Goal: Task Accomplishment & Management: Use online tool/utility

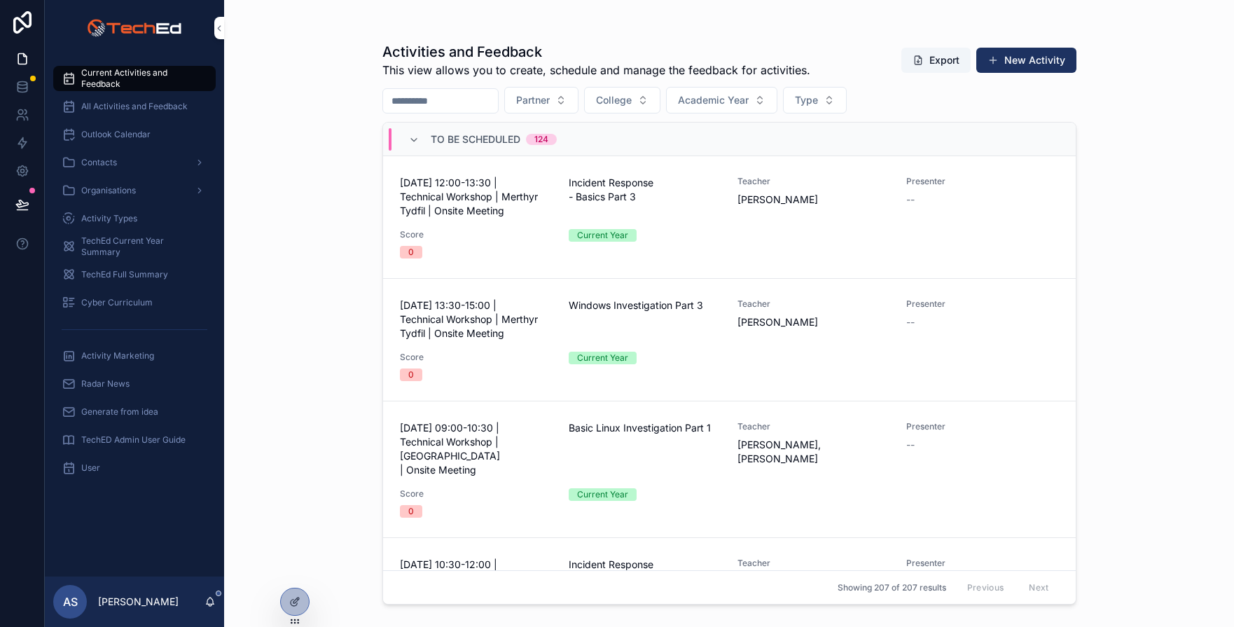
click at [97, 353] on span "Activity Marketing" at bounding box center [117, 355] width 73 height 11
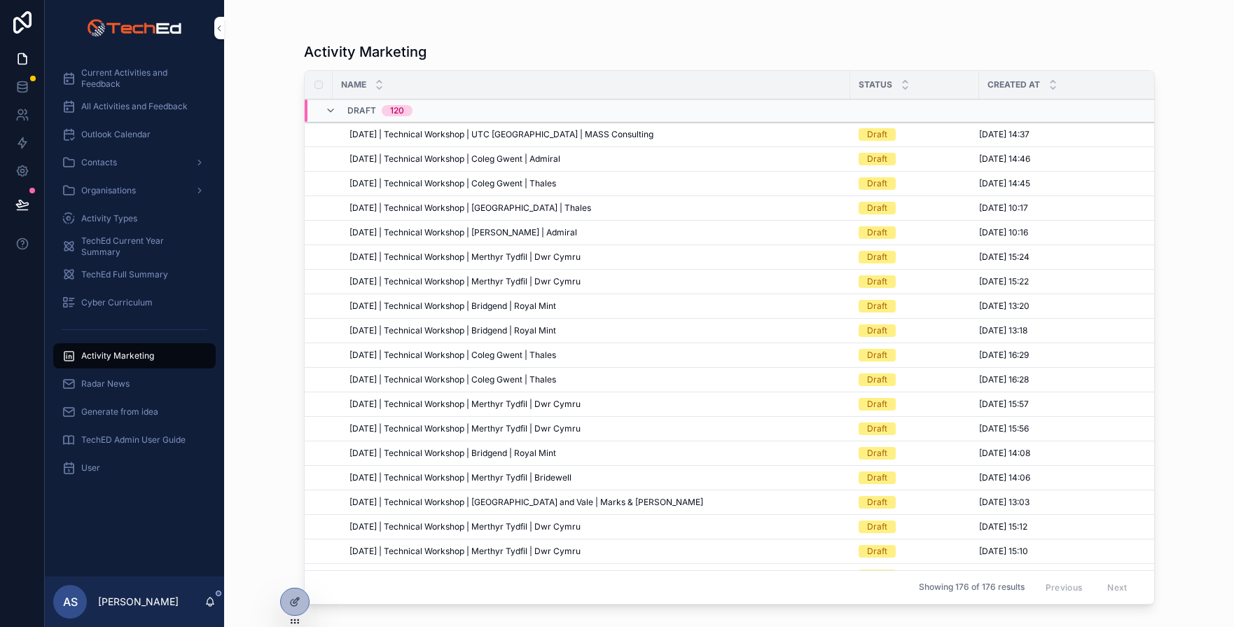
click at [410, 138] on span "[DATE] | Technical Workshop | UTC [GEOGRAPHIC_DATA] | MASS Consulting" at bounding box center [501, 134] width 304 height 11
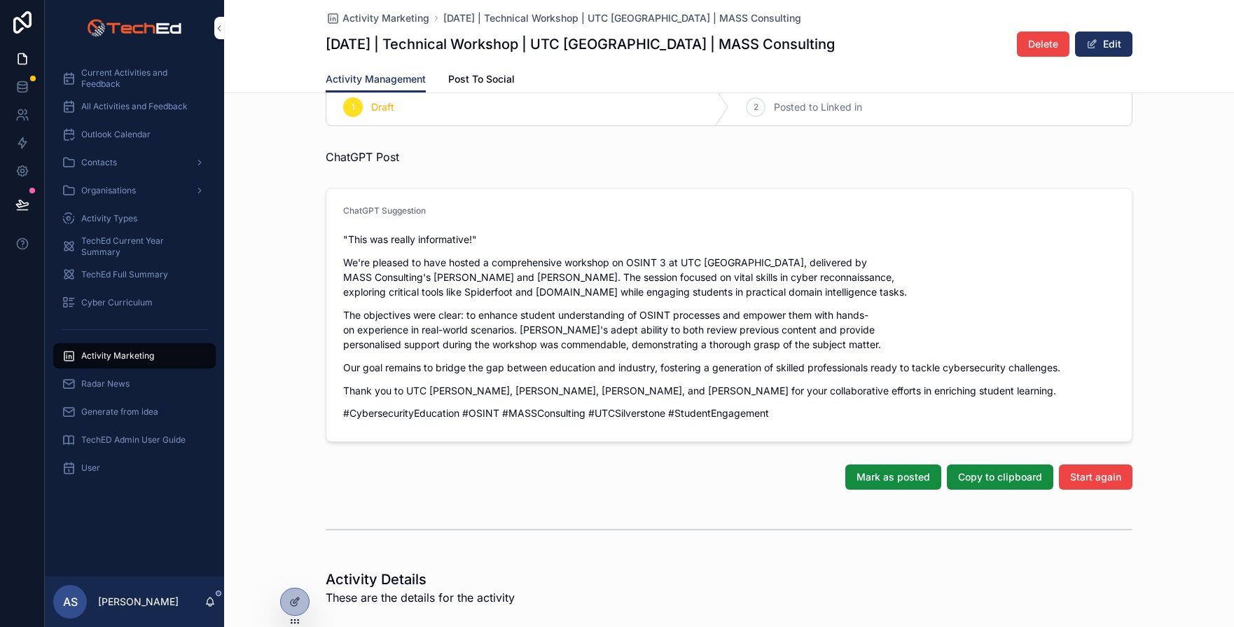
scroll to position [32, 0]
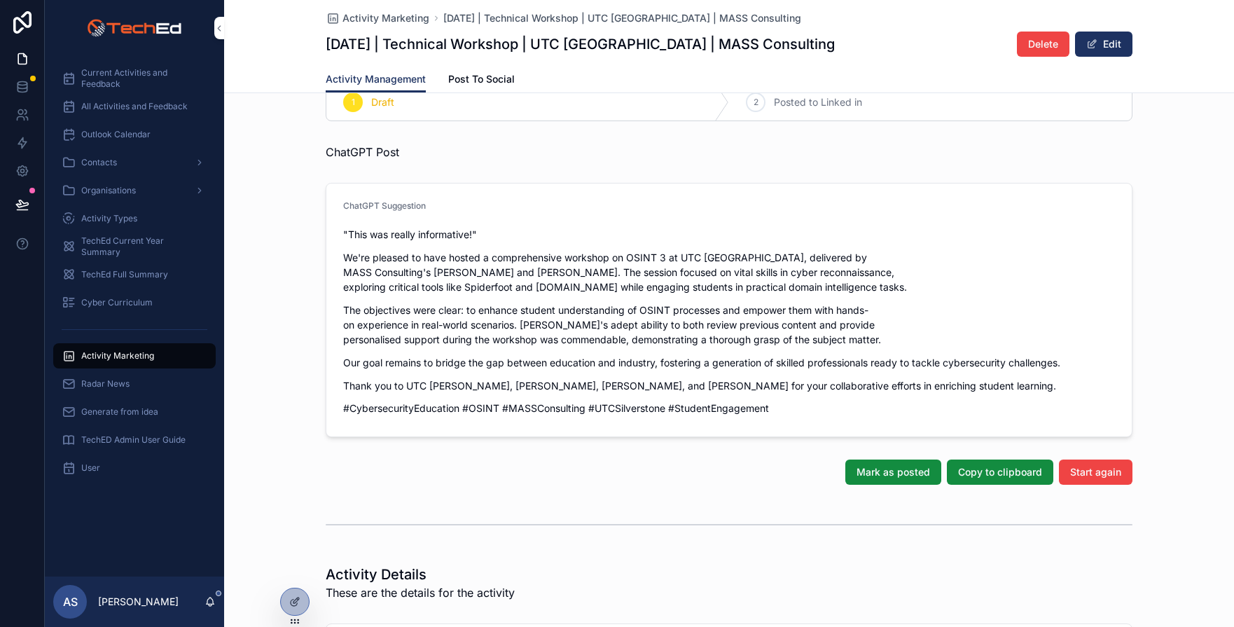
click at [647, 311] on p "The objectives were clear: to enhance student understanding of OSINT processes …" at bounding box center [728, 324] width 771 height 44
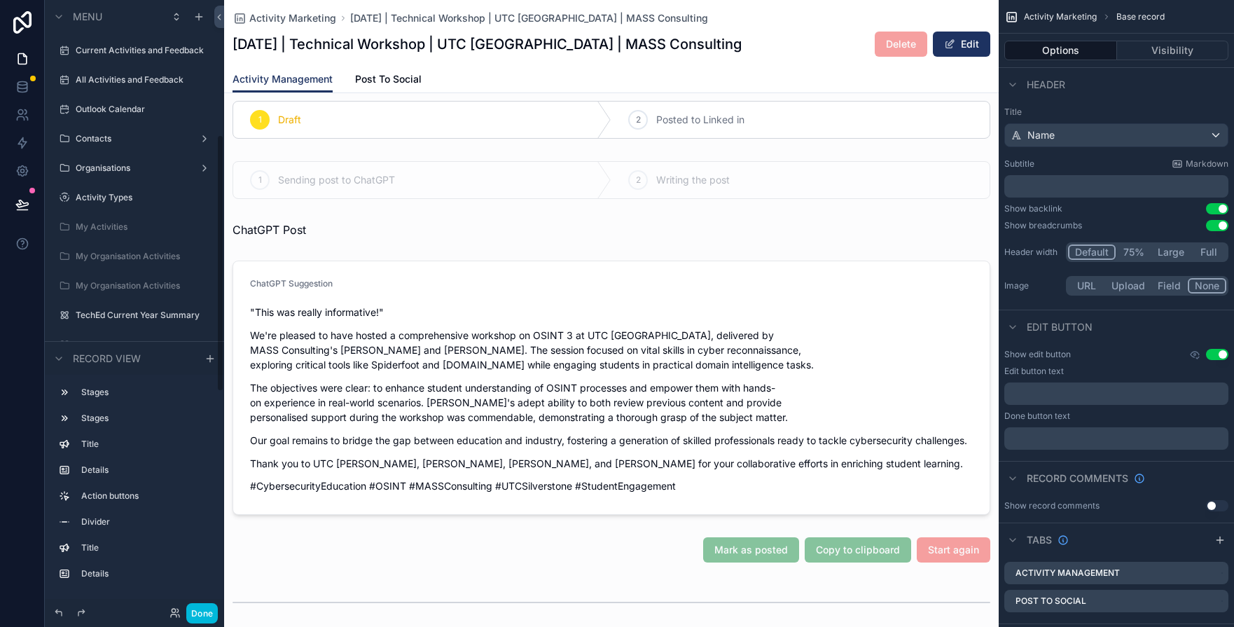
scroll to position [319, 0]
click at [442, 265] on div "scrollable content" at bounding box center [611, 387] width 774 height 265
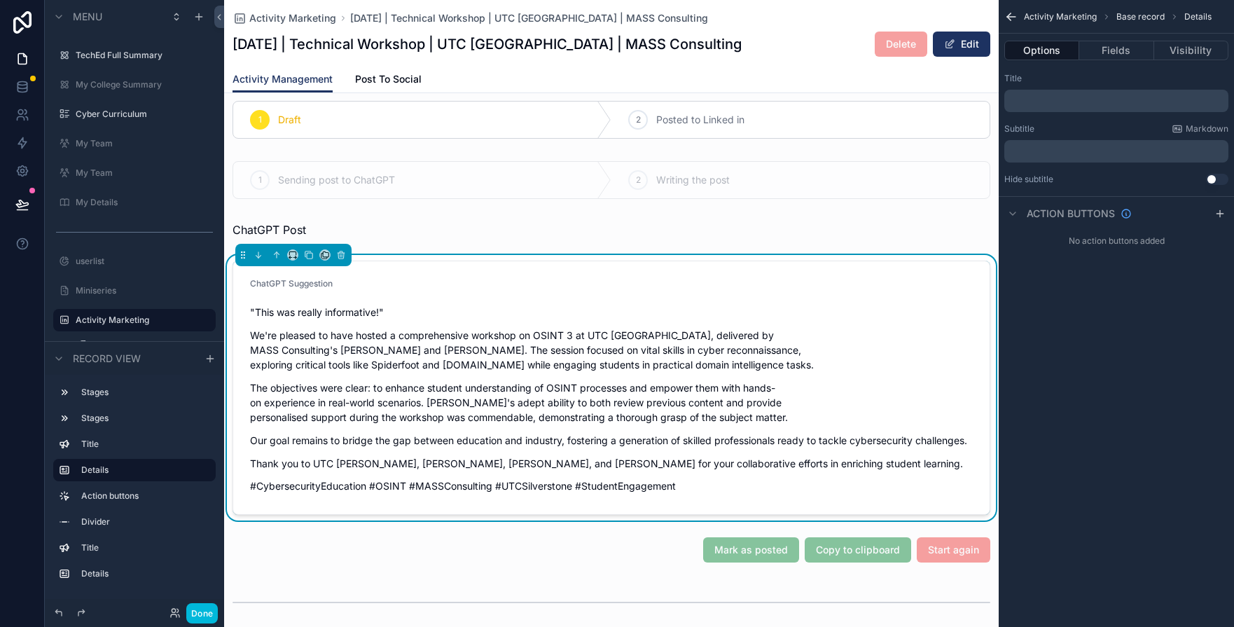
click at [1118, 54] on button "Fields" at bounding box center [1116, 51] width 74 height 20
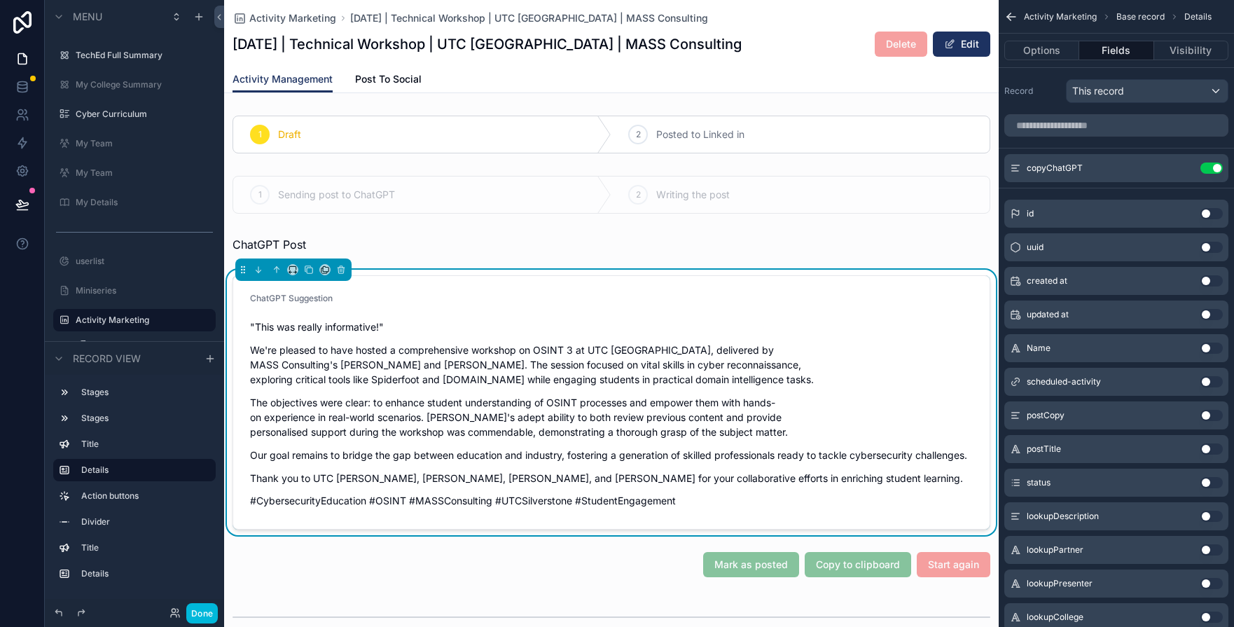
scroll to position [0, 0]
click at [22, 145] on icon at bounding box center [22, 143] width 8 height 11
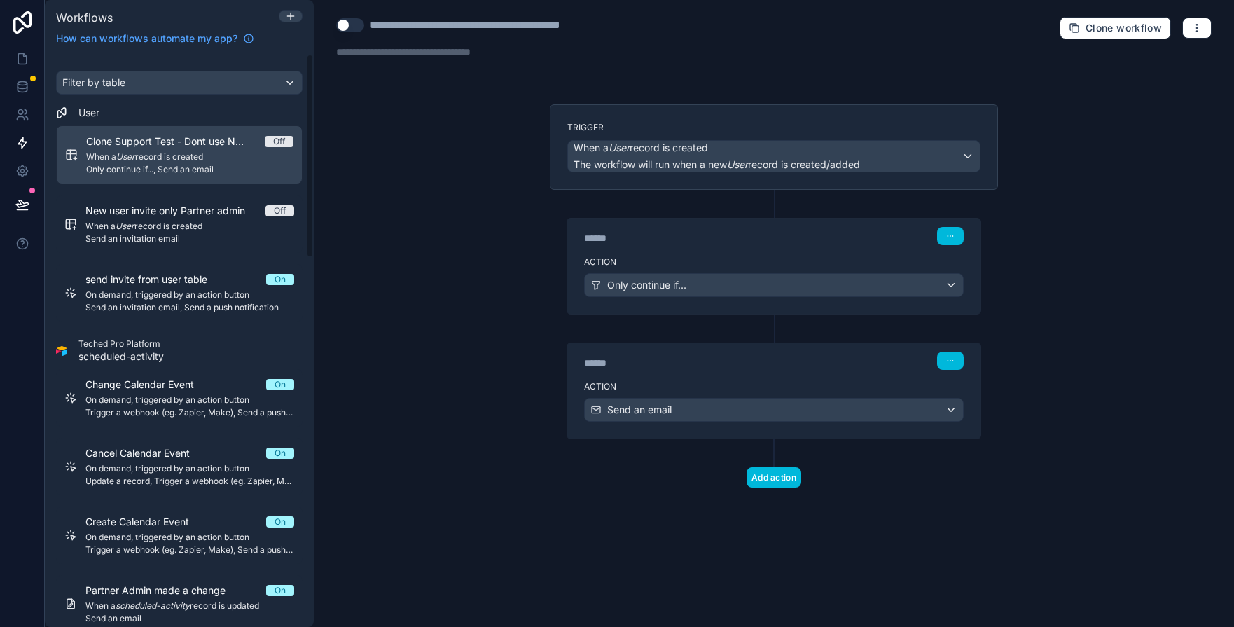
click at [151, 90] on div "Filter by table" at bounding box center [179, 82] width 245 height 22
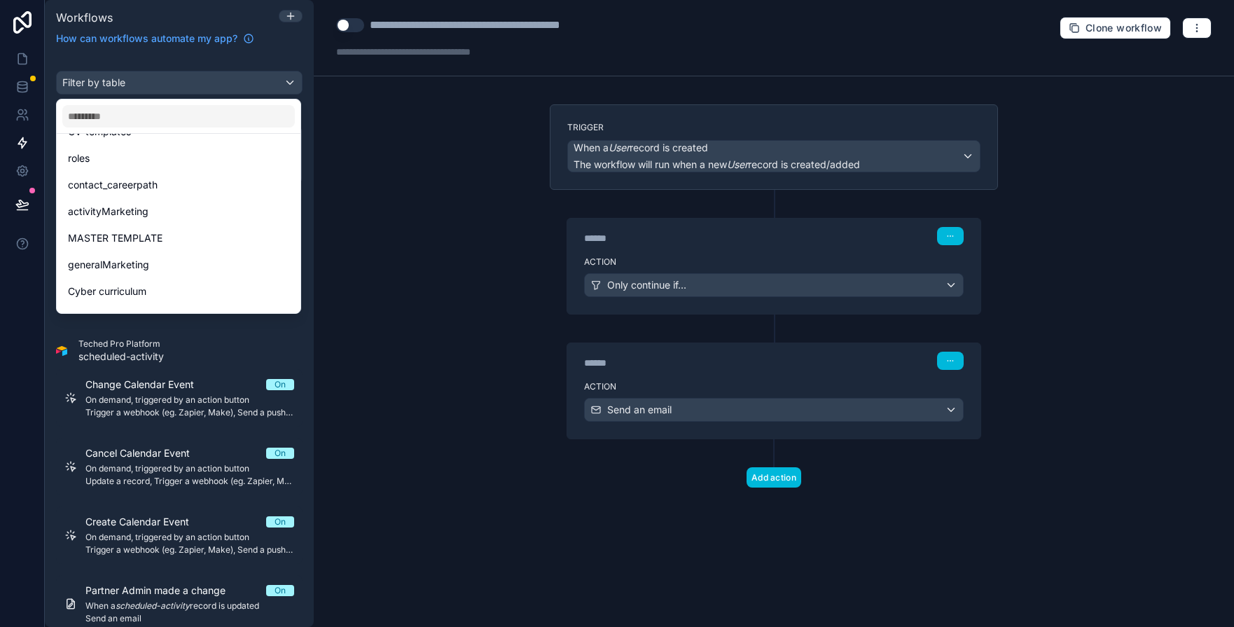
scroll to position [410, 0]
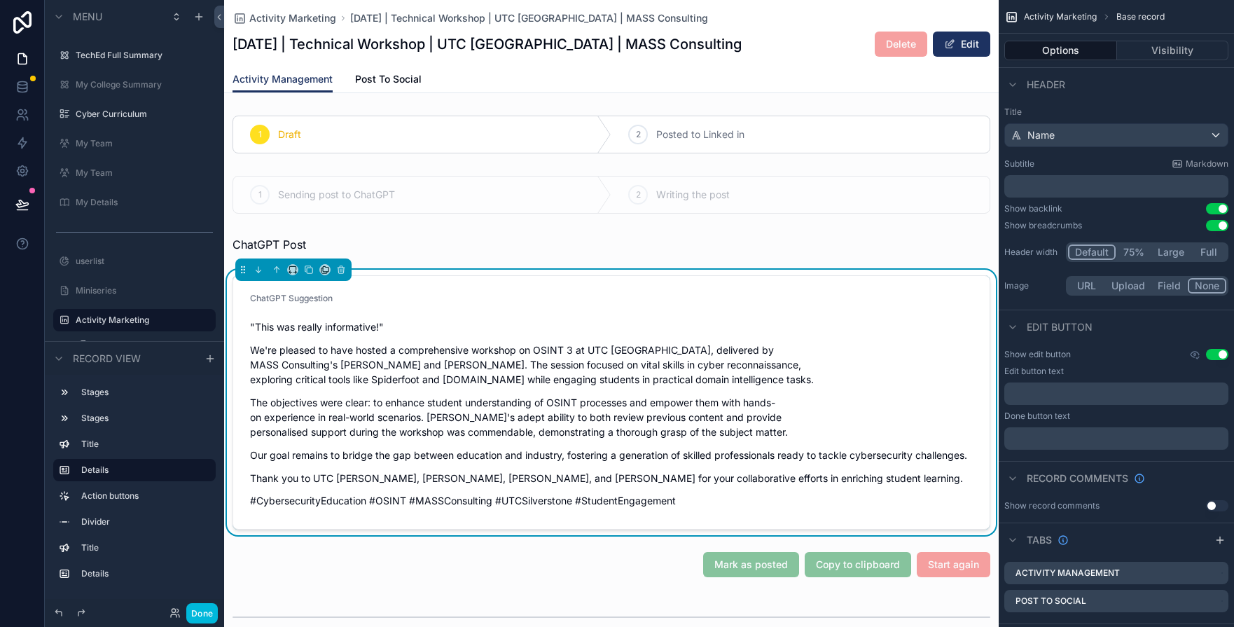
click at [1063, 48] on button "Options" at bounding box center [1060, 51] width 113 height 20
click at [20, 140] on icon at bounding box center [22, 143] width 14 height 14
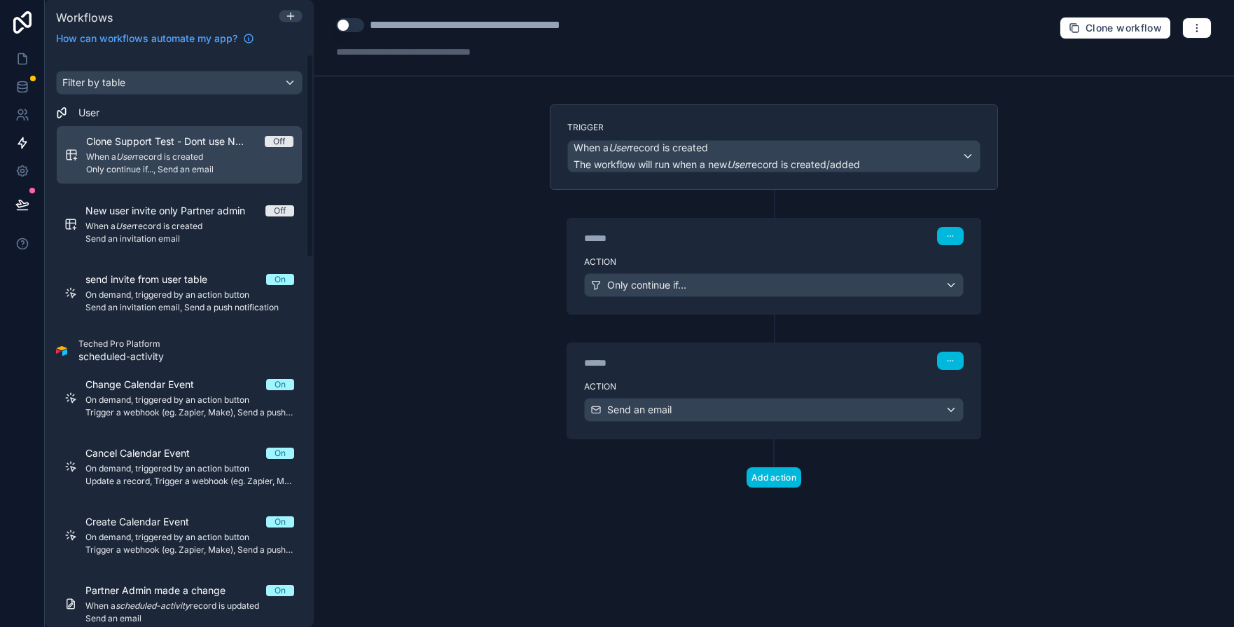
click at [146, 80] on div "Filter by table" at bounding box center [179, 82] width 245 height 22
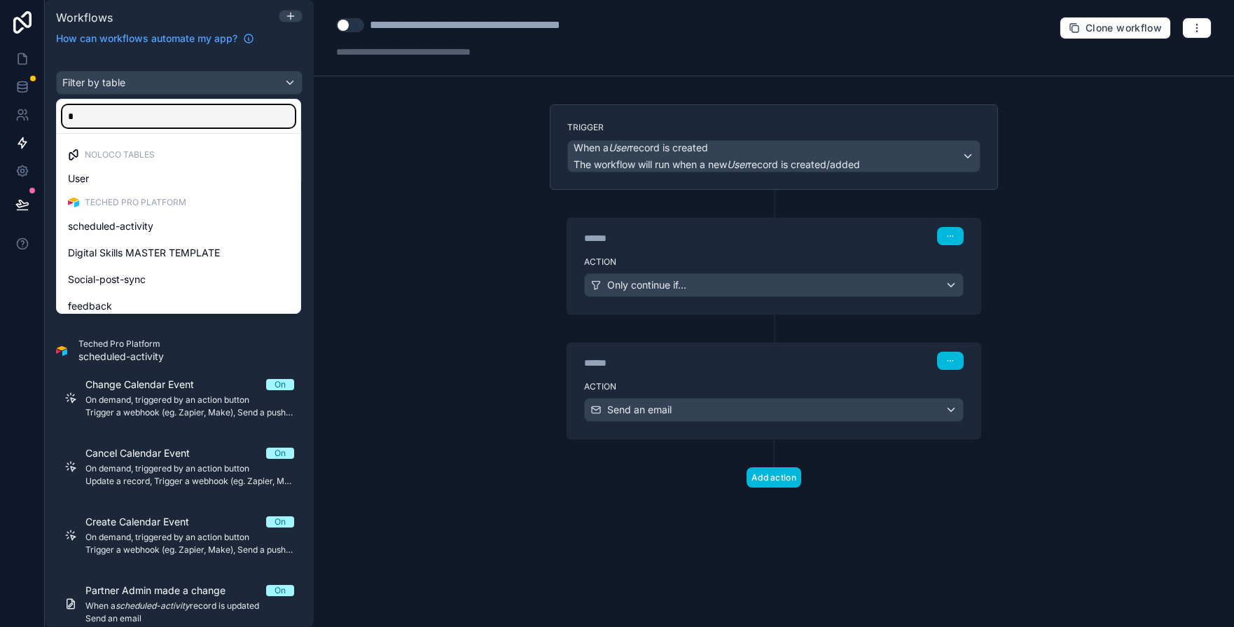
click at [146, 113] on input "*" at bounding box center [178, 116] width 232 height 22
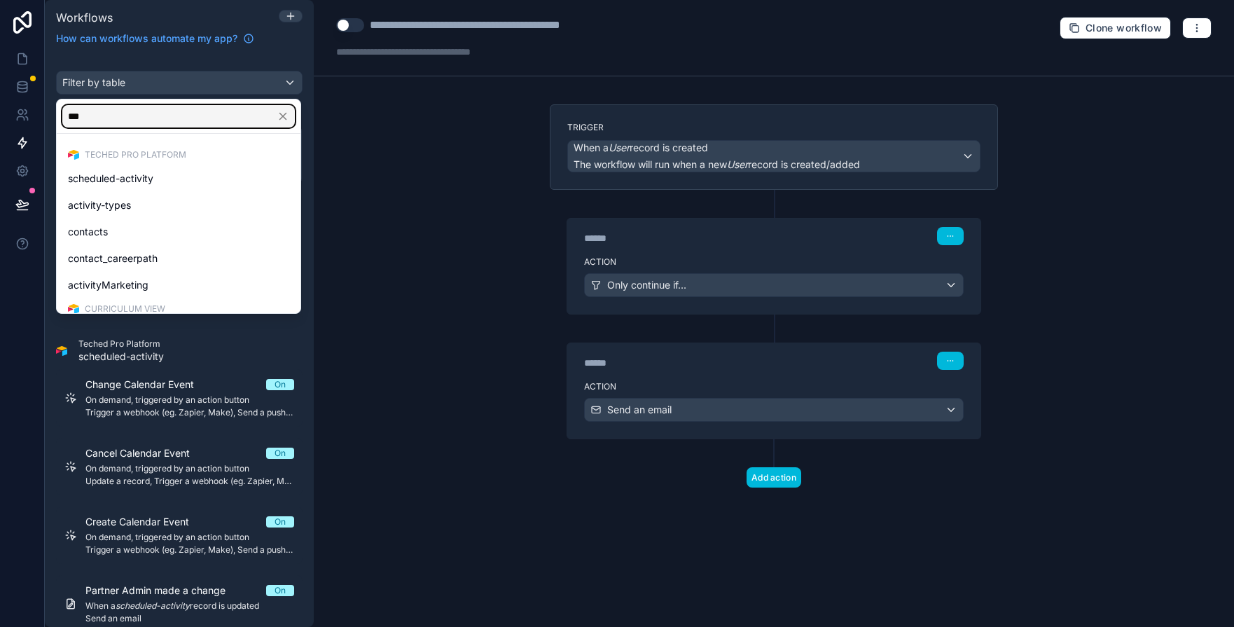
type input "***"
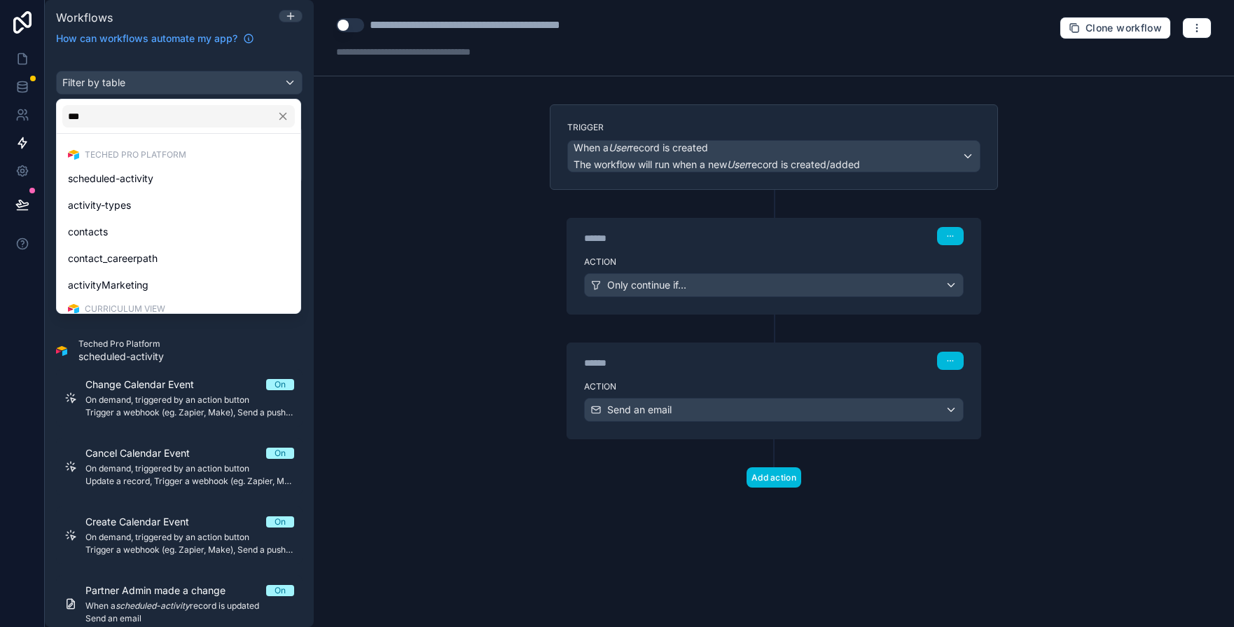
click at [123, 287] on span "activityMarketing" at bounding box center [108, 285] width 81 height 17
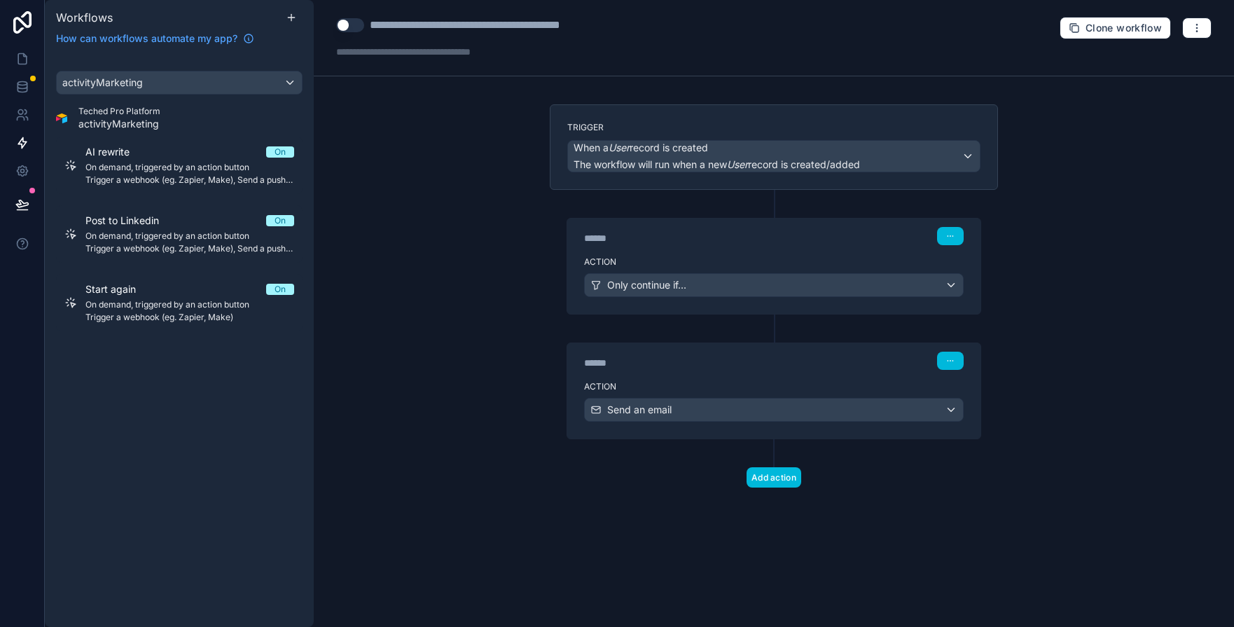
click at [120, 237] on span "On demand, triggered by an action button" at bounding box center [189, 235] width 209 height 11
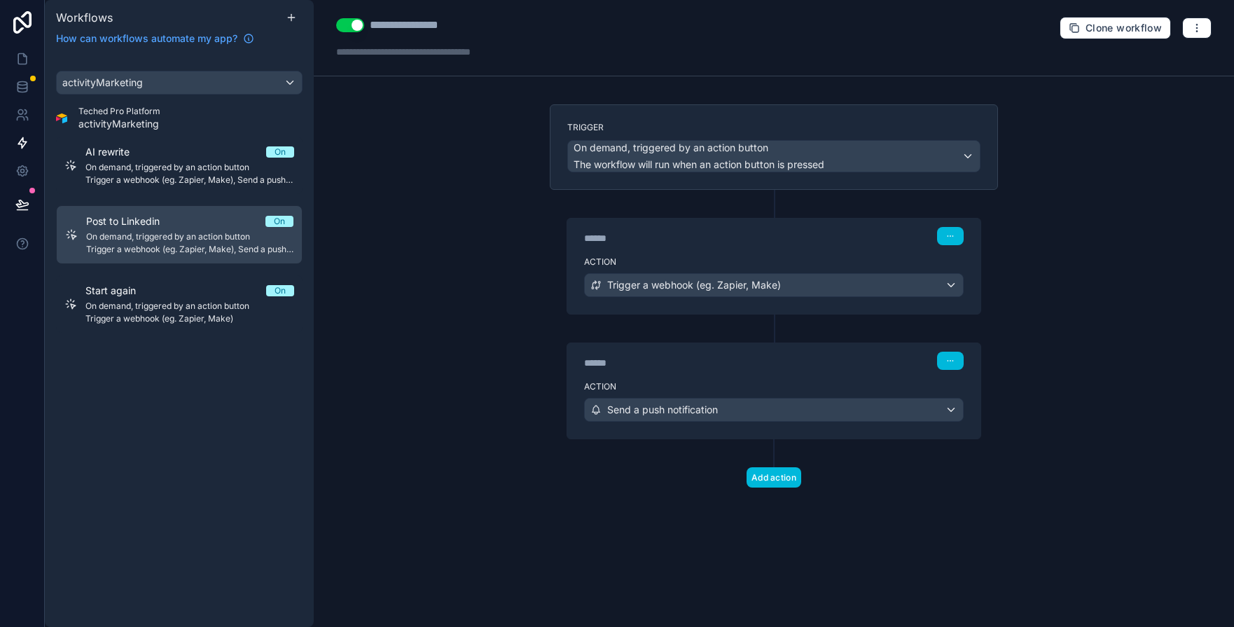
click at [132, 305] on span "On demand, triggered by an action button" at bounding box center [189, 305] width 209 height 11
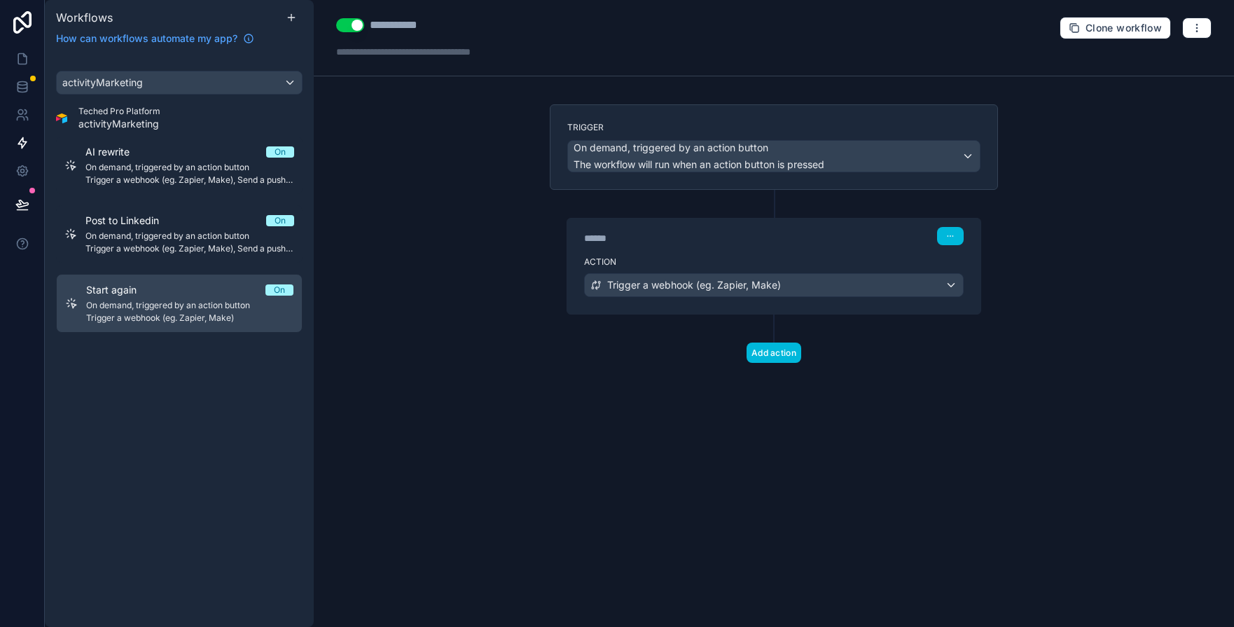
click at [136, 169] on span "On demand, triggered by an action button" at bounding box center [189, 167] width 209 height 11
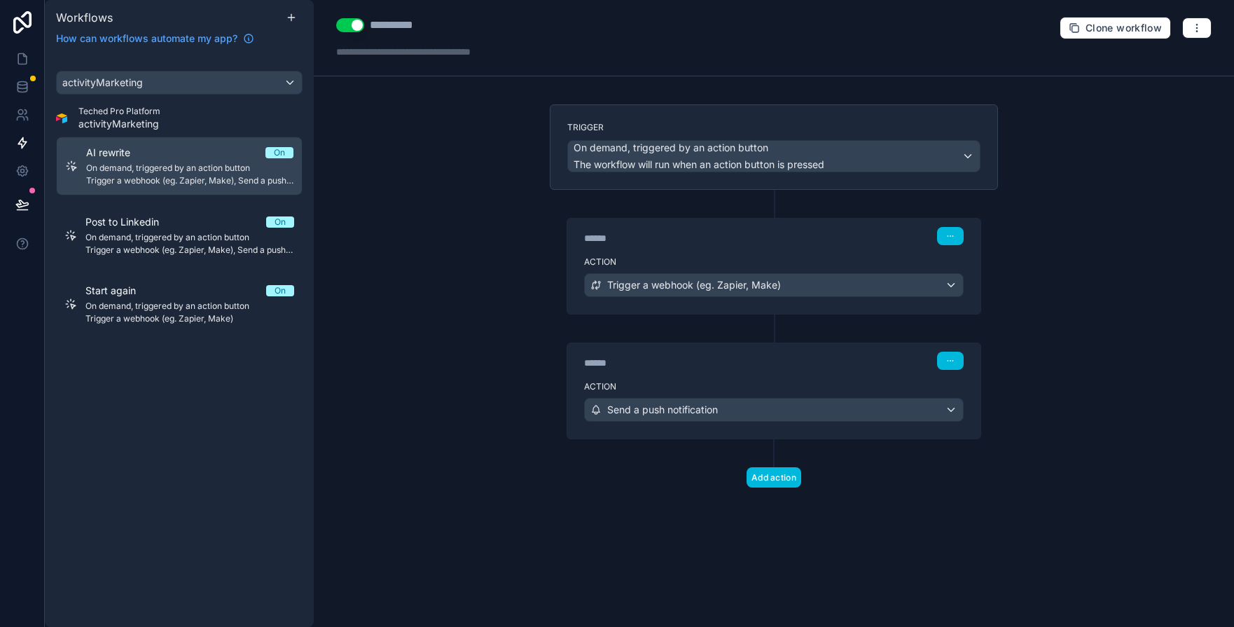
click at [139, 224] on span "Post to Linkedin" at bounding box center [130, 222] width 90 height 14
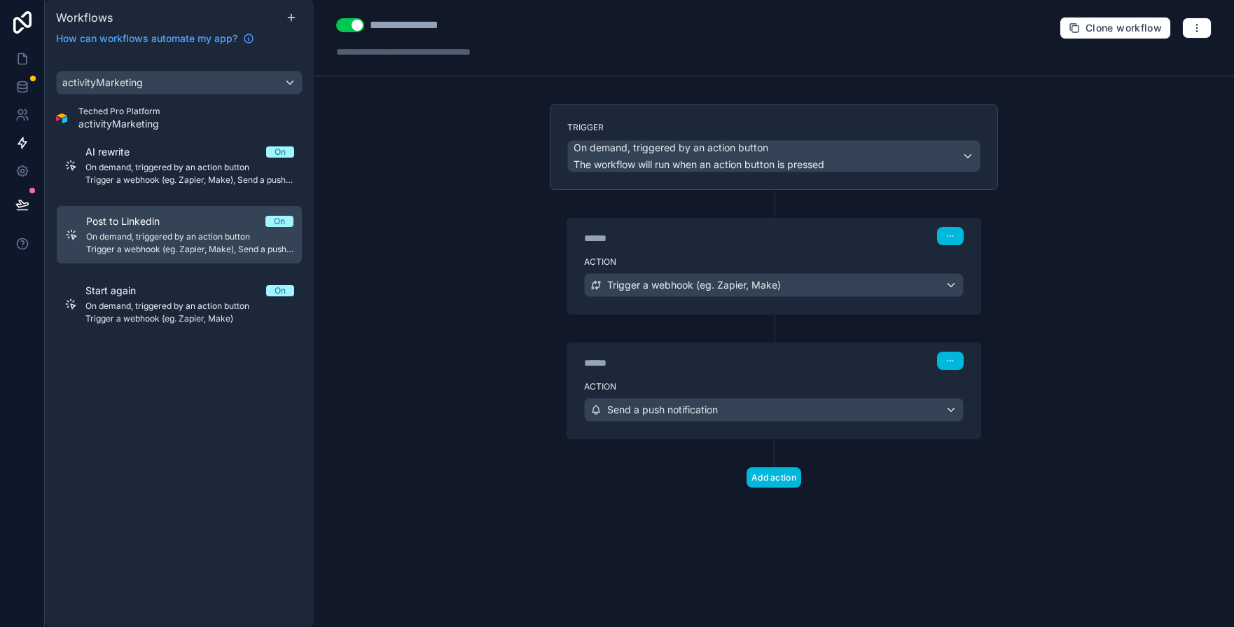
click at [168, 293] on div "Start again On" at bounding box center [189, 291] width 209 height 14
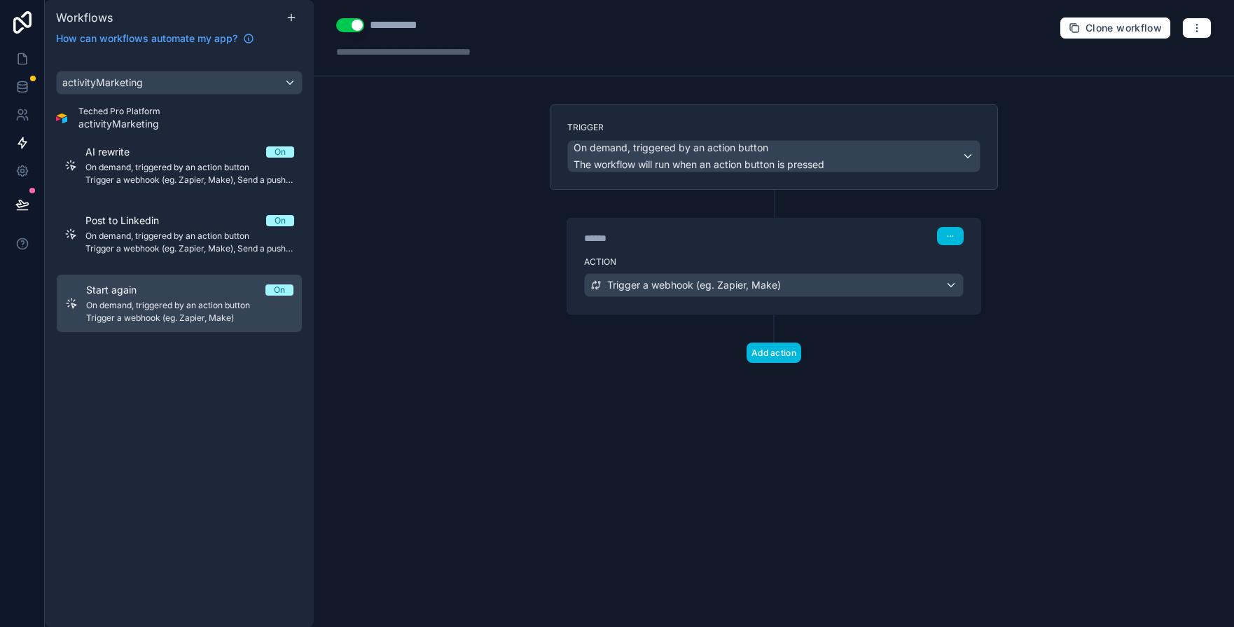
click at [114, 188] on link "AI rewrite On On demand, triggered by an action button Trigger a webhook (eg. Z…" at bounding box center [179, 165] width 246 height 57
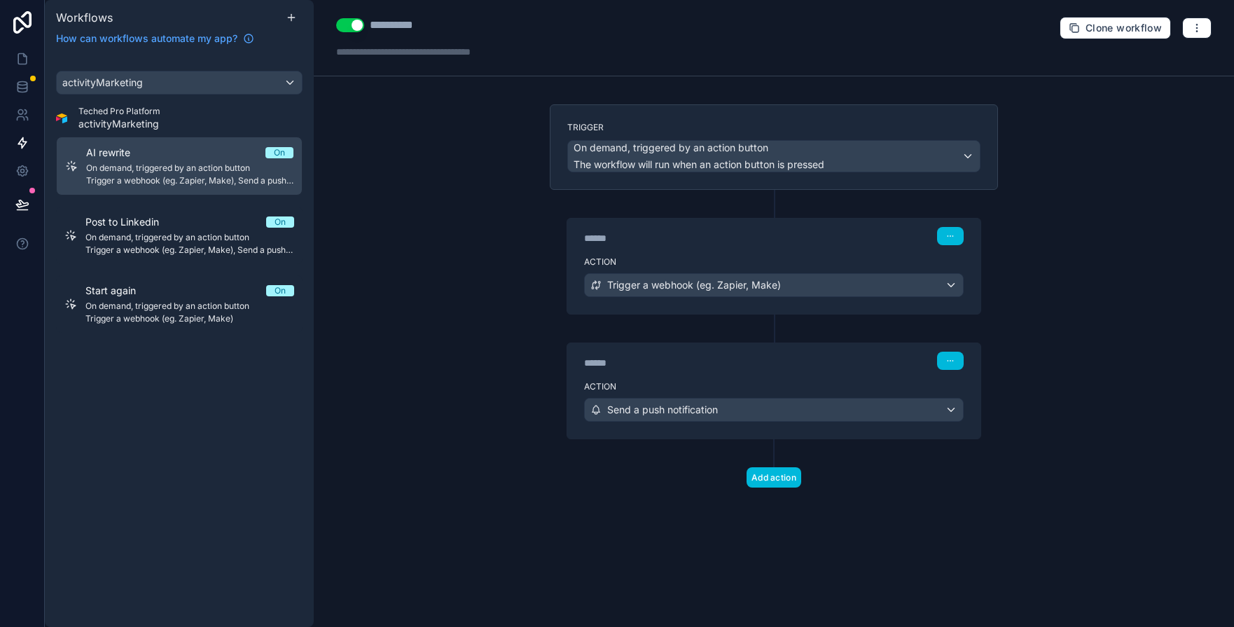
click at [859, 279] on div "Trigger a webhook (eg. Zapier, Make)" at bounding box center [774, 285] width 378 height 22
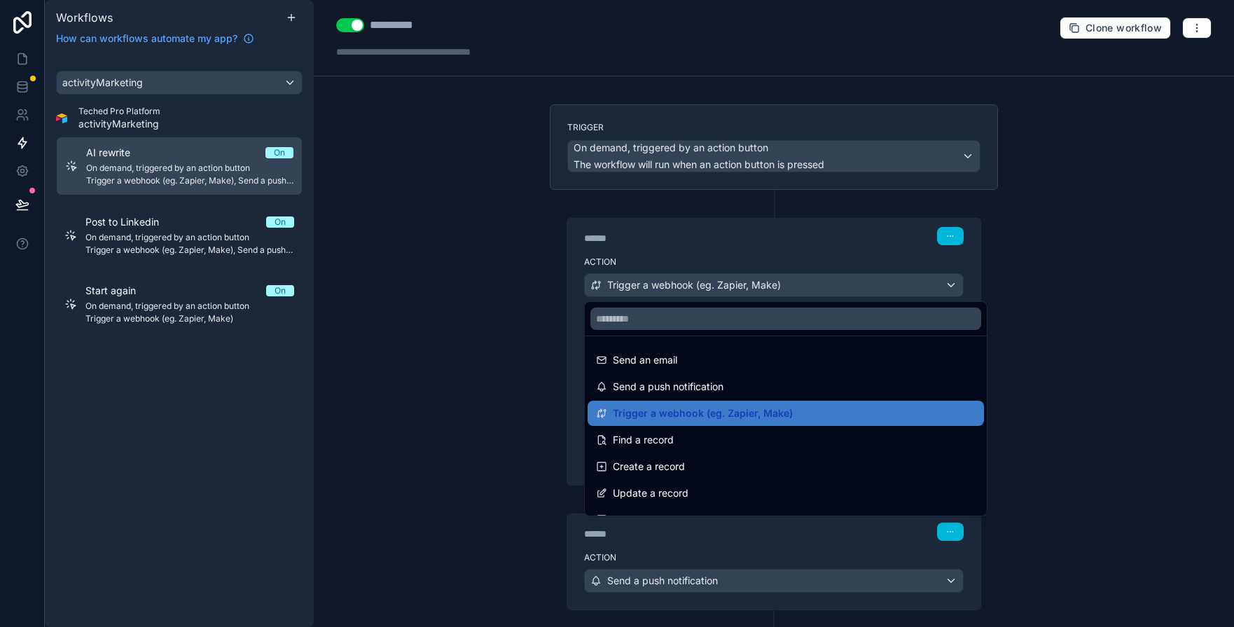
click at [445, 310] on div at bounding box center [617, 313] width 1234 height 627
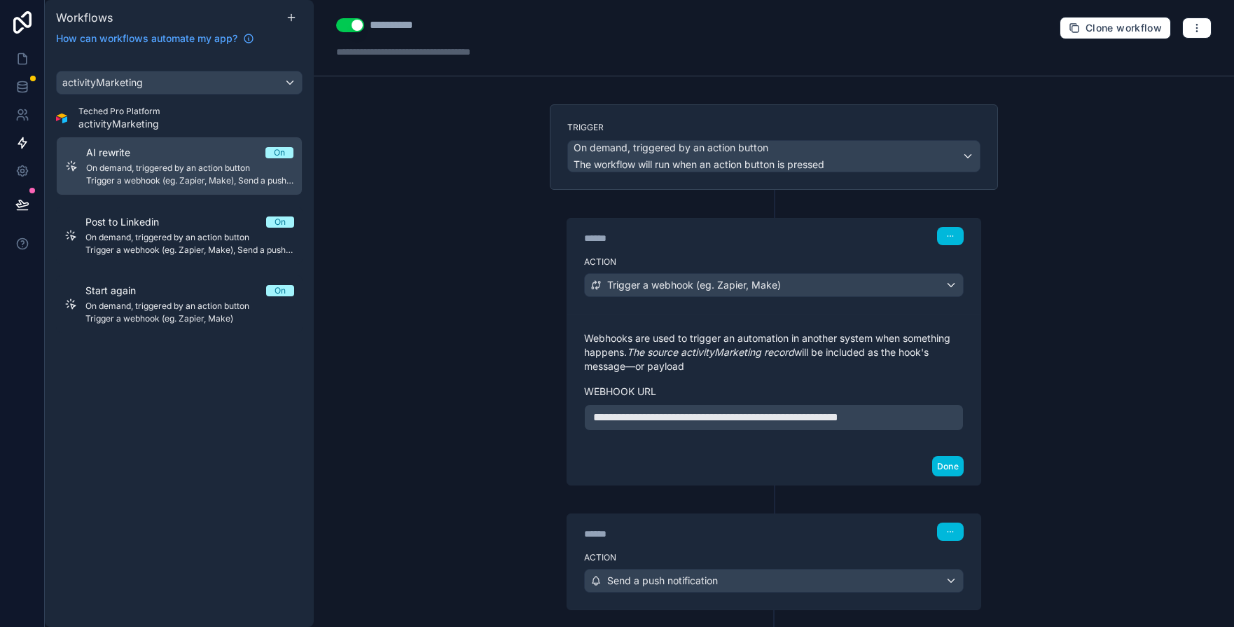
click at [829, 413] on span "**********" at bounding box center [715, 417] width 245 height 11
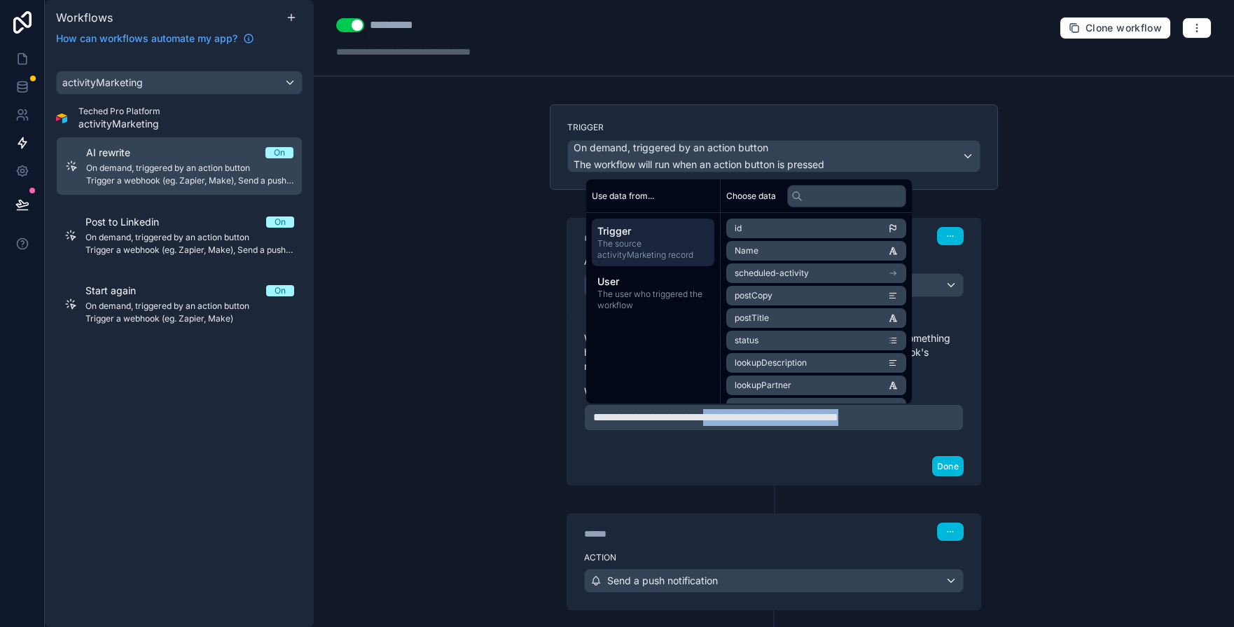
copy span "**********"
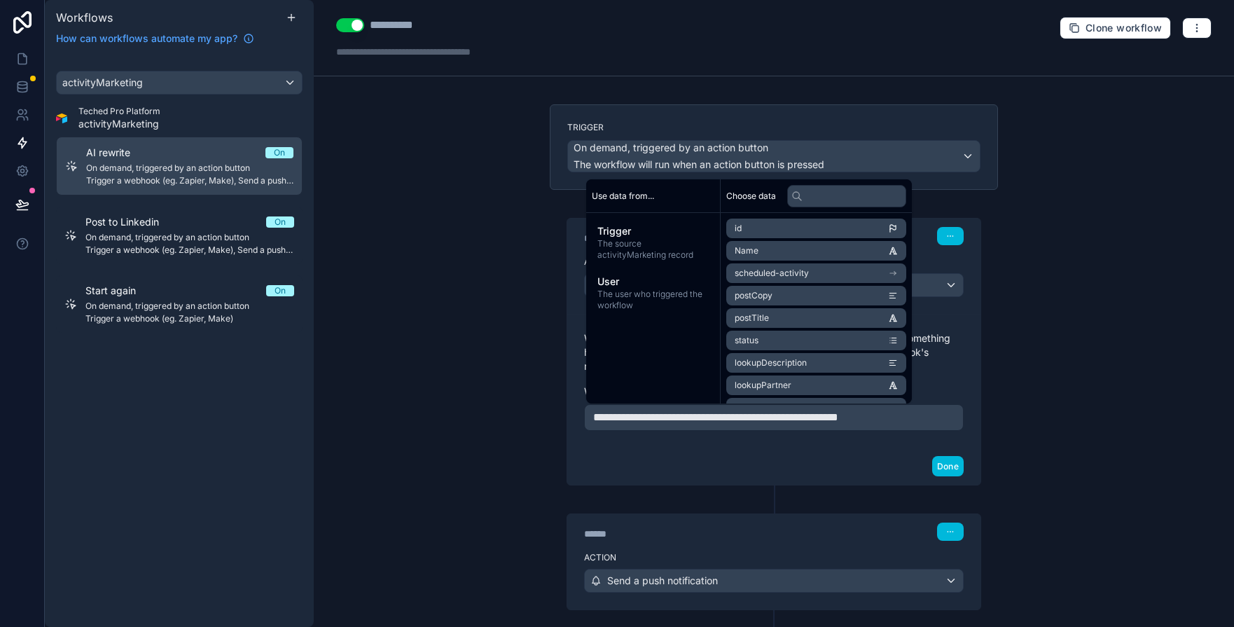
drag, startPoint x: 437, startPoint y: 162, endPoint x: 93, endPoint y: 45, distance: 363.3
click at [436, 162] on div "**********" at bounding box center [774, 313] width 920 height 627
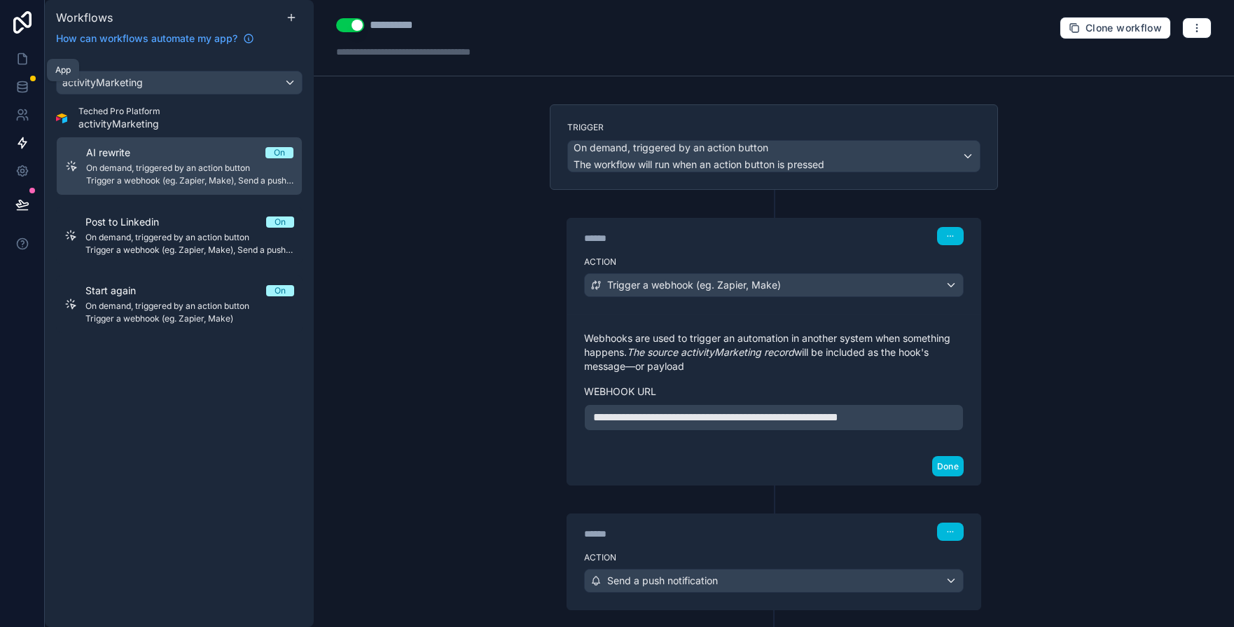
click at [27, 57] on icon at bounding box center [22, 59] width 8 height 11
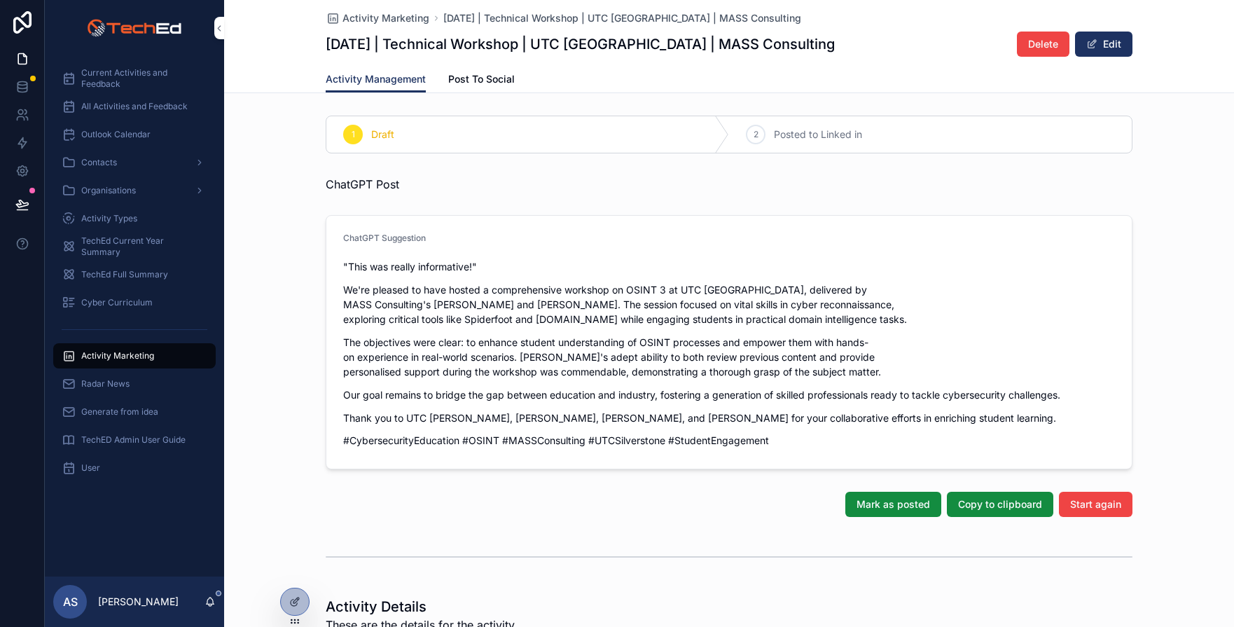
click at [95, 79] on span "Current Activities and Feedback" at bounding box center [141, 78] width 120 height 22
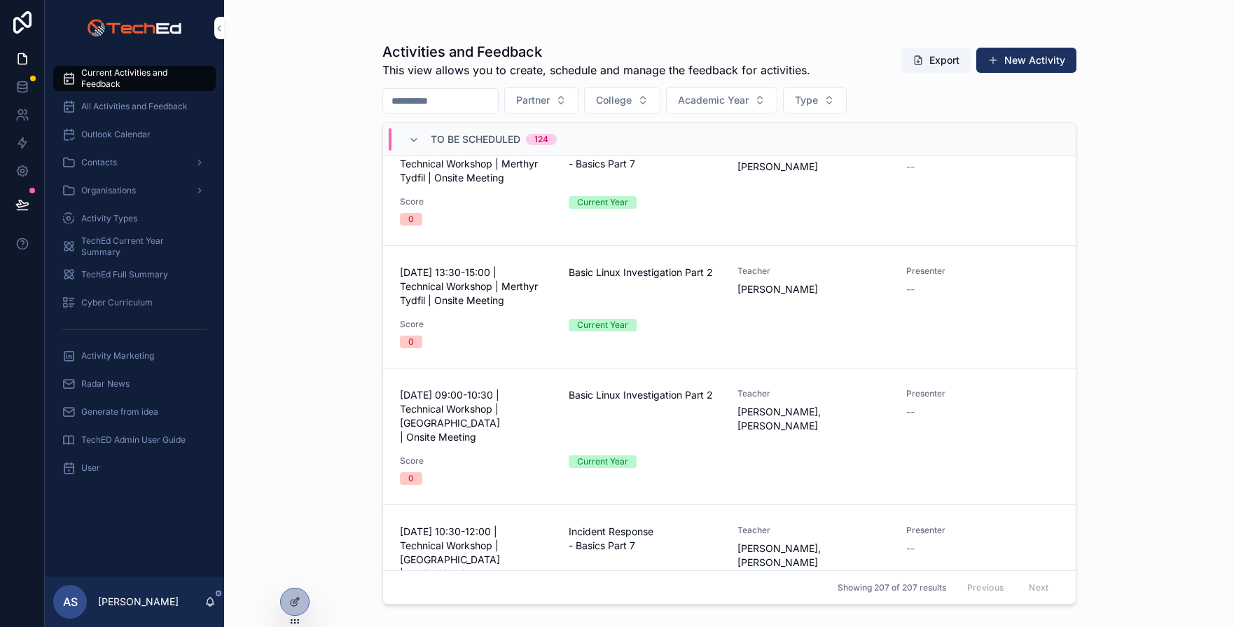
scroll to position [555, 0]
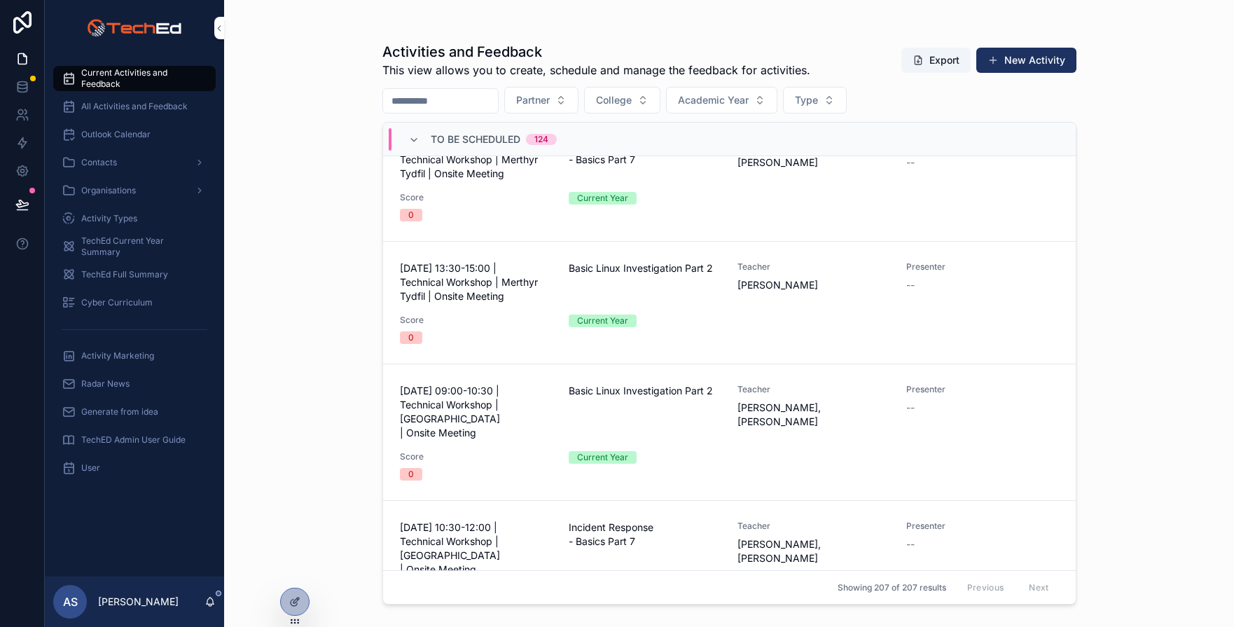
click at [631, 99] on span "College" at bounding box center [614, 100] width 36 height 14
type input "*****"
click at [637, 154] on span "Coleg Gwent" at bounding box center [610, 157] width 59 height 14
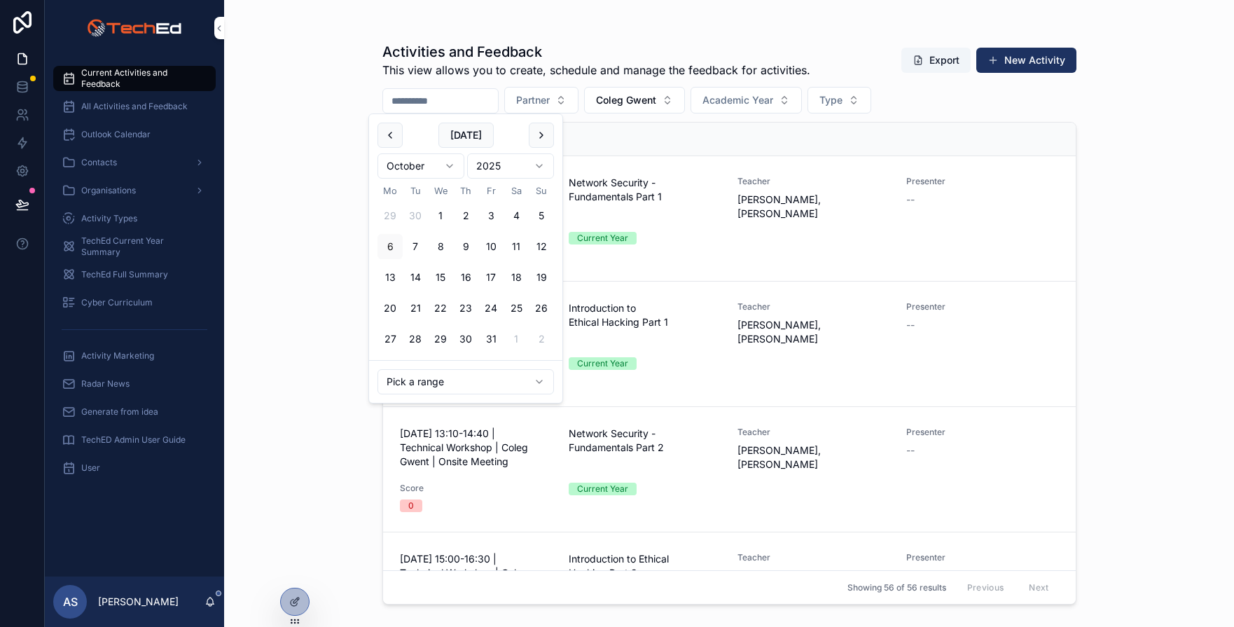
click at [445, 102] on input "scrollable content" at bounding box center [440, 101] width 115 height 20
click at [438, 219] on button "1" at bounding box center [440, 215] width 25 height 25
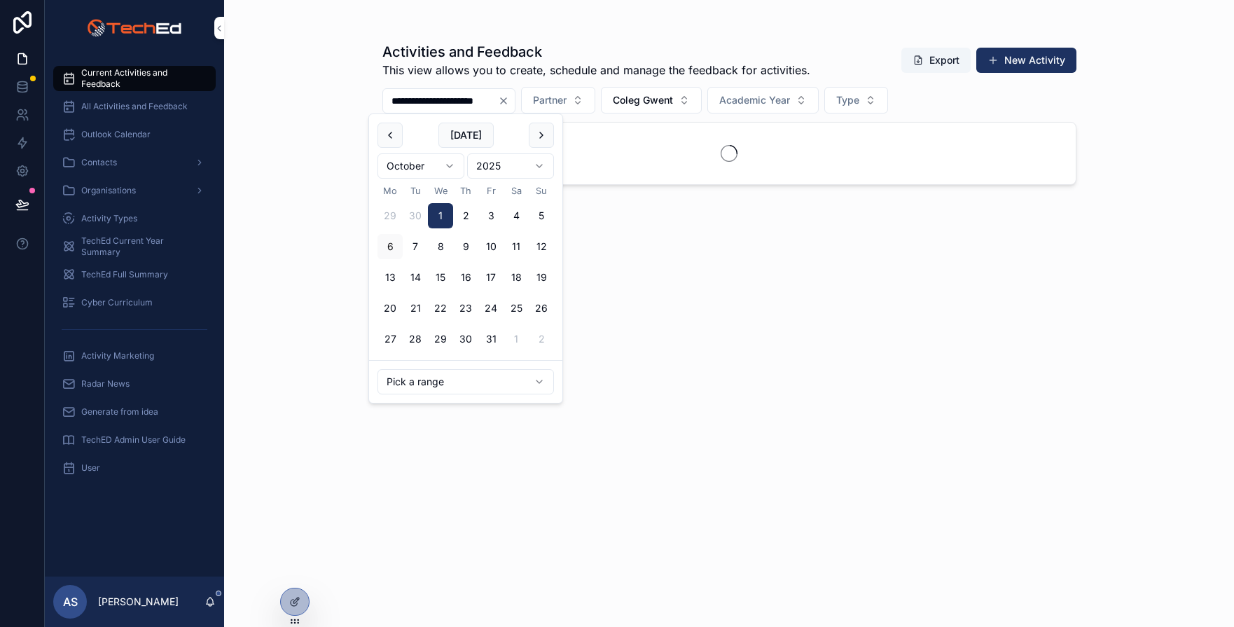
click at [462, 215] on button "2" at bounding box center [465, 215] width 25 height 25
type input "**********"
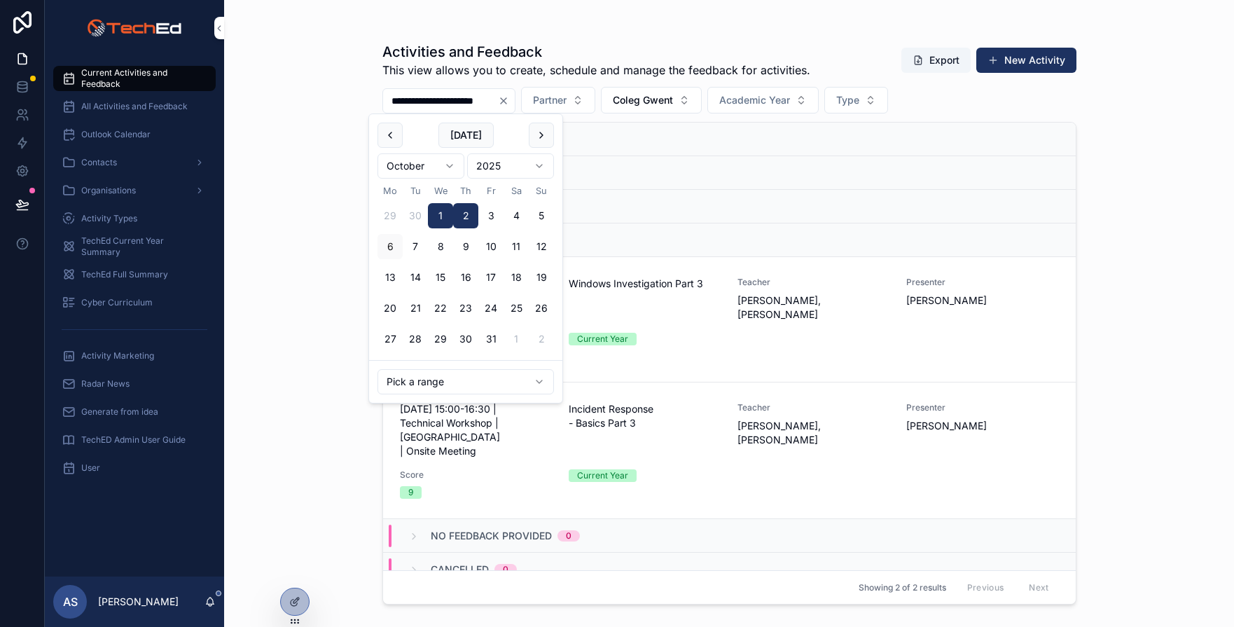
click at [320, 200] on div "**********" at bounding box center [728, 313] width 1009 height 627
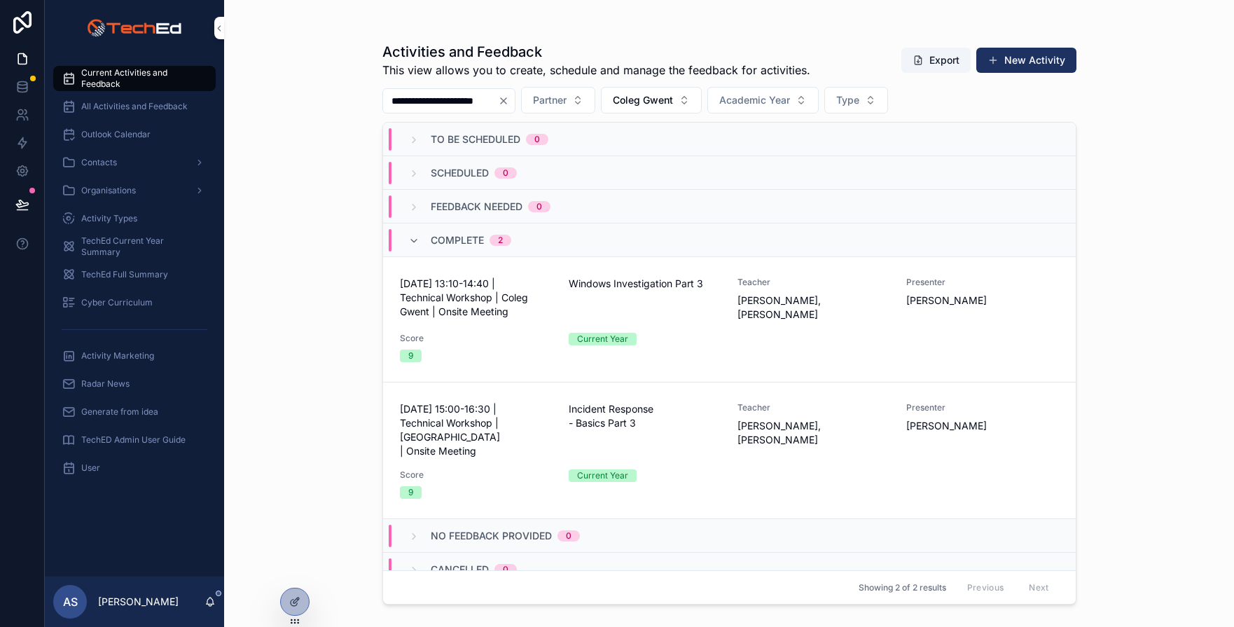
click at [525, 333] on span "Score" at bounding box center [476, 338] width 152 height 11
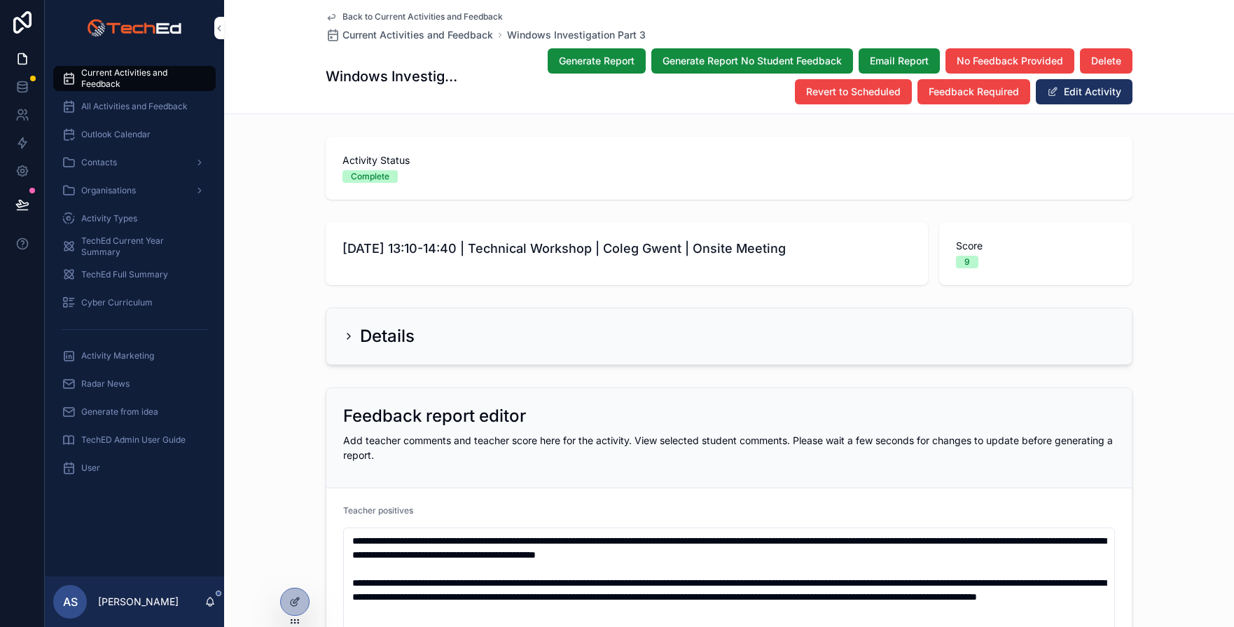
click at [899, 60] on span "Email Report" at bounding box center [898, 61] width 59 height 14
click at [465, 113] on div "Back to Current Activities and Feedback Current Activities and Feedback Windows…" at bounding box center [729, 56] width 806 height 113
